Goal: Transaction & Acquisition: Purchase product/service

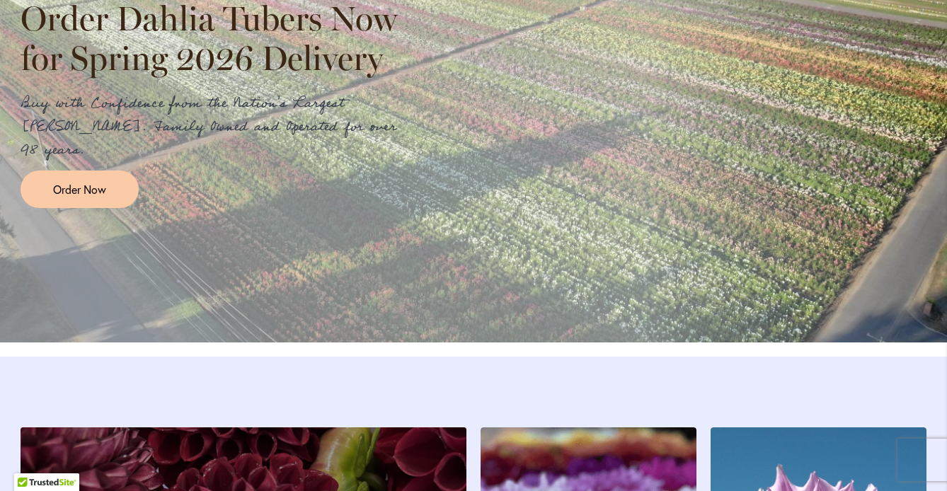
scroll to position [1741, 0]
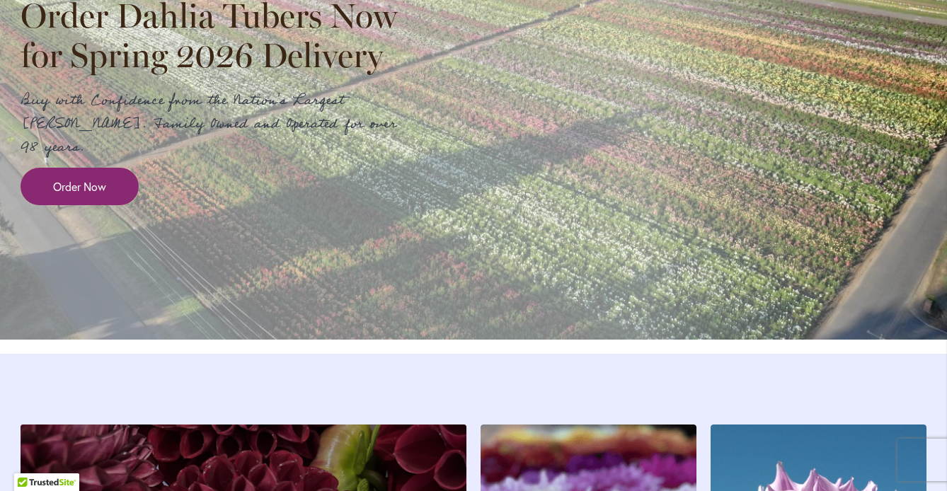
click at [92, 195] on span "Order Now" at bounding box center [79, 186] width 53 height 16
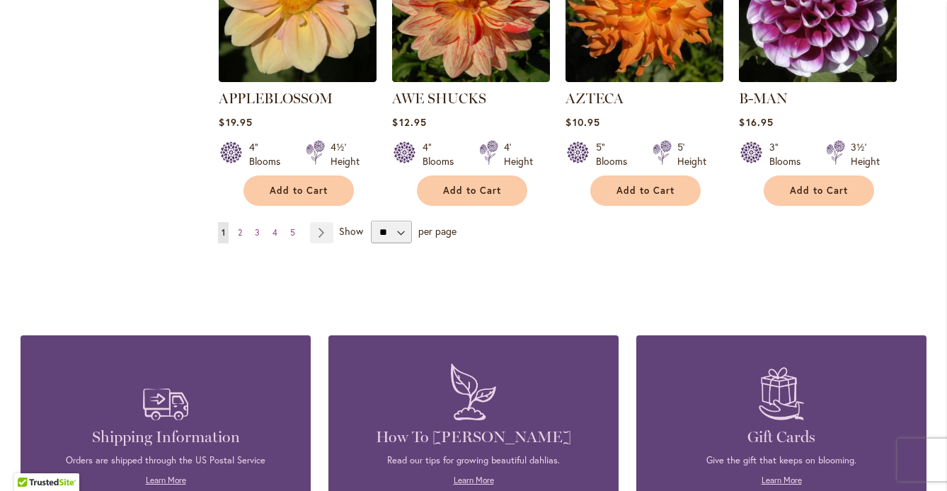
scroll to position [1342, 0]
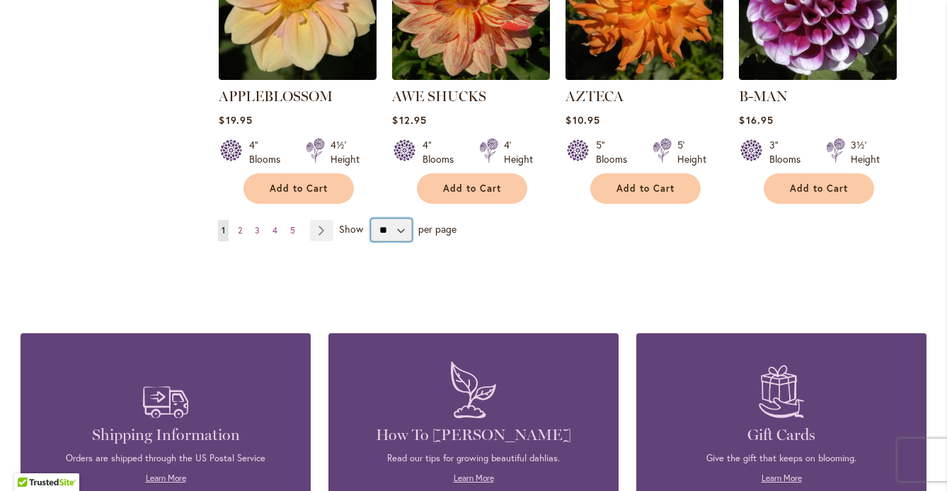
select select "**"
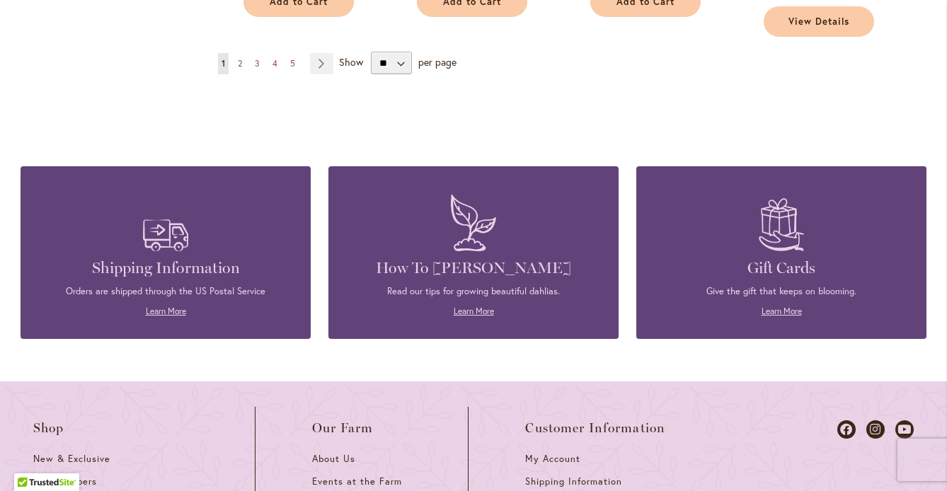
scroll to position [5144, 0]
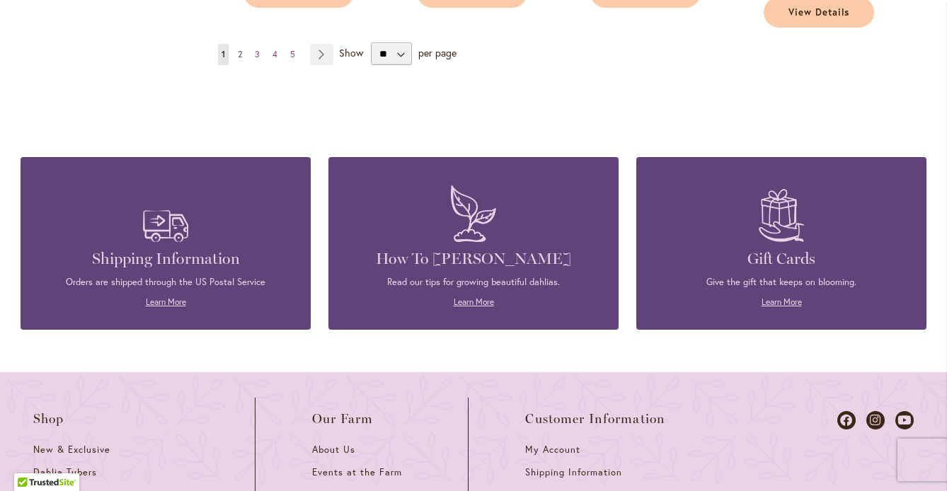
click at [242, 59] on span "2" at bounding box center [240, 54] width 4 height 11
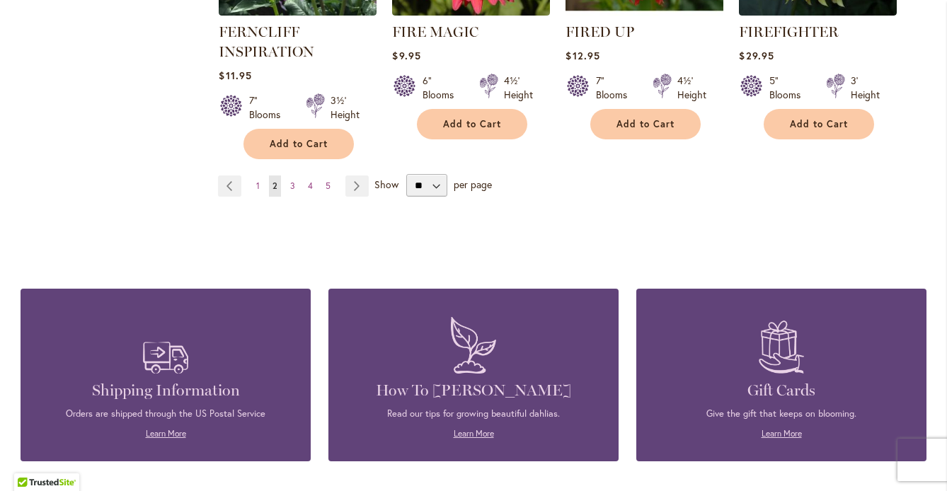
scroll to position [5177, 0]
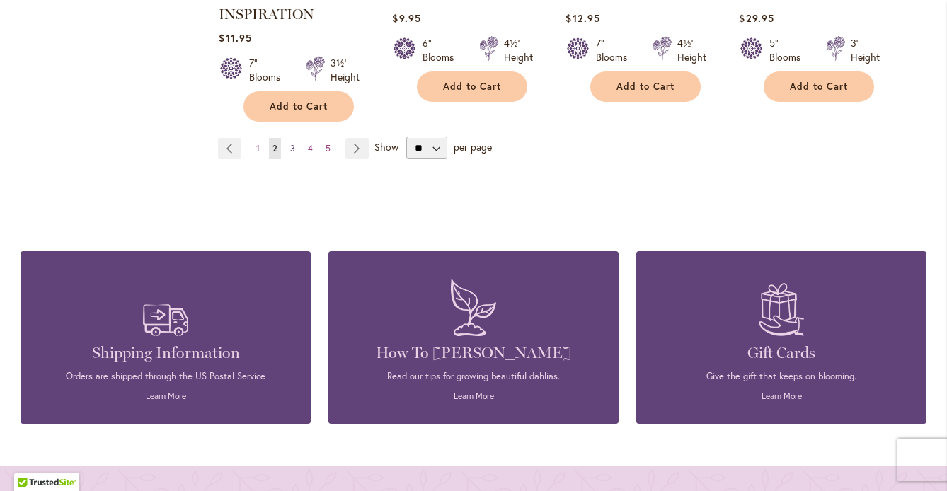
click at [295, 154] on span "3" at bounding box center [292, 148] width 5 height 11
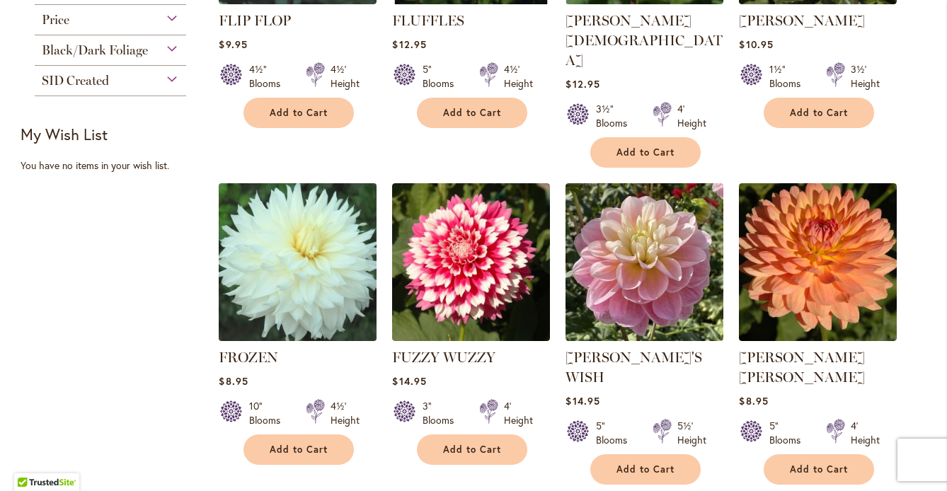
scroll to position [804, 0]
